Goal: Transaction & Acquisition: Purchase product/service

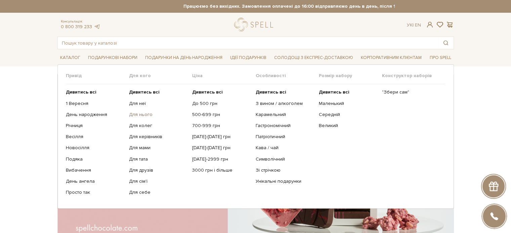
click at [141, 115] on link "Для нього" at bounding box center [158, 115] width 58 height 6
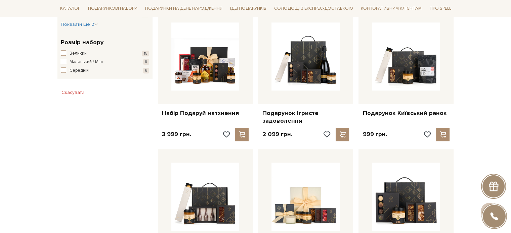
scroll to position [437, 0]
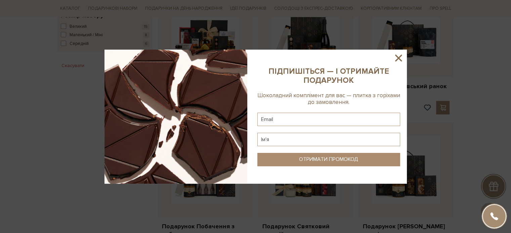
click at [396, 59] on icon at bounding box center [398, 57] width 11 height 11
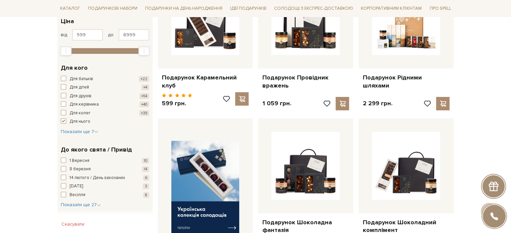
scroll to position [134, 0]
